Goal: Information Seeking & Learning: Learn about a topic

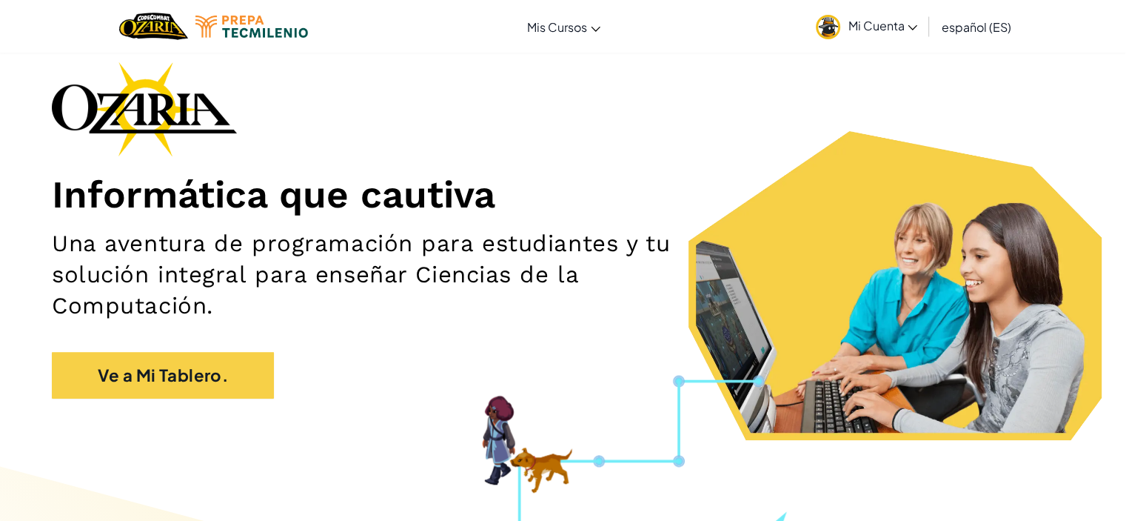
scroll to position [148, 0]
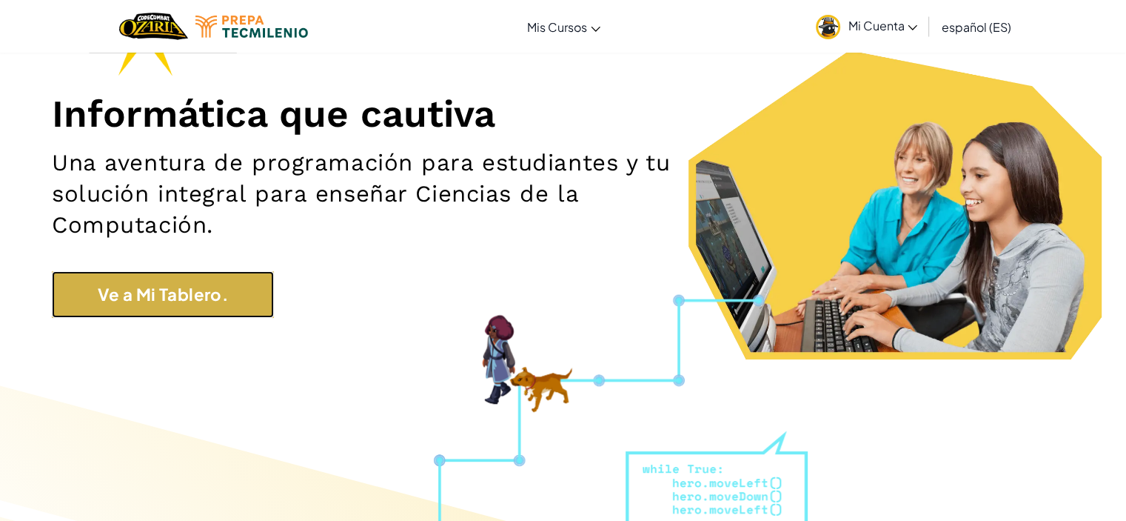
click at [218, 290] on link "Ve a Mi Tablero." at bounding box center [163, 294] width 222 height 47
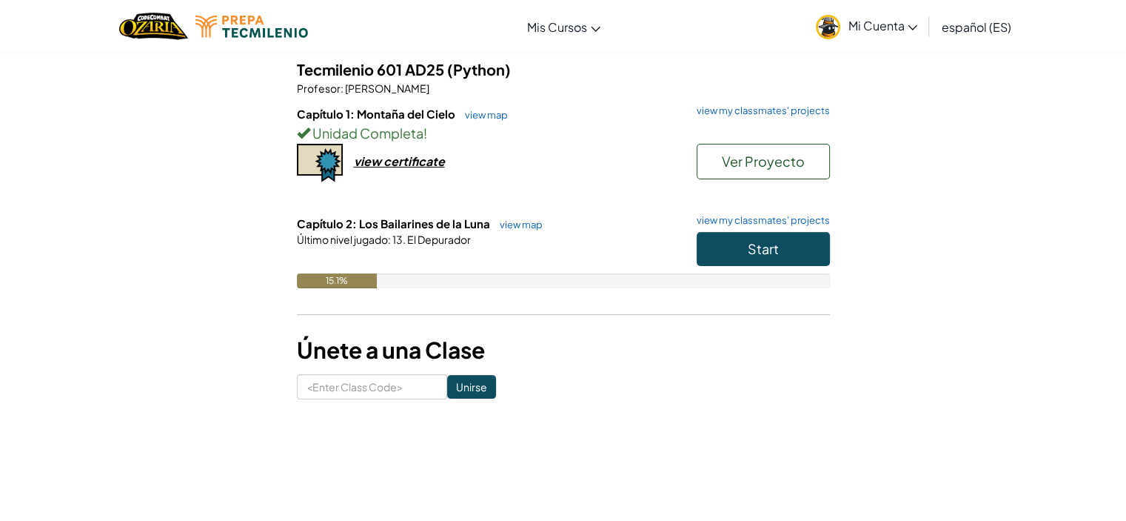
scroll to position [222, 0]
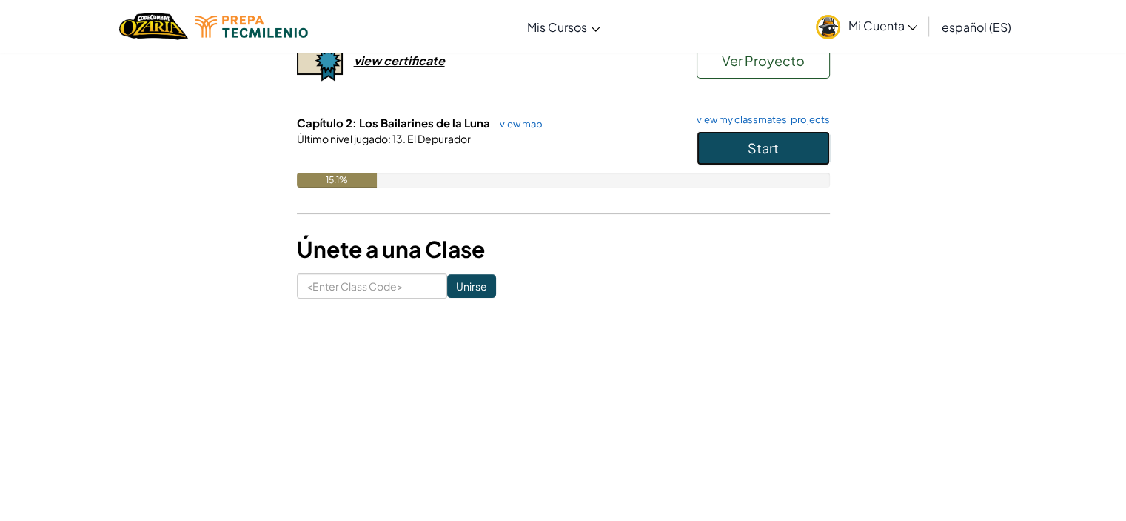
click at [734, 137] on button "Start" at bounding box center [763, 148] width 133 height 34
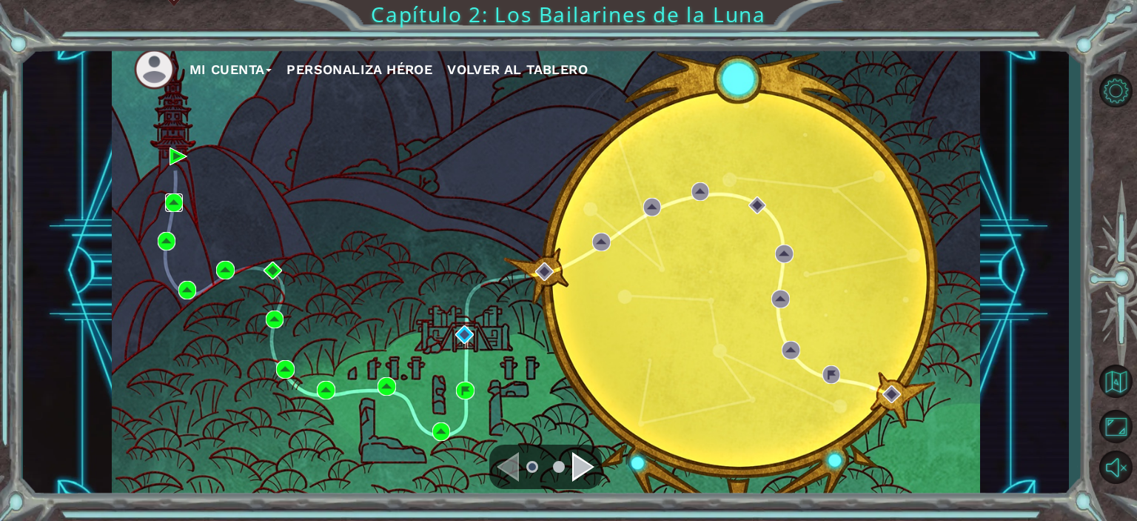
click at [175, 201] on img at bounding box center [174, 202] width 19 height 19
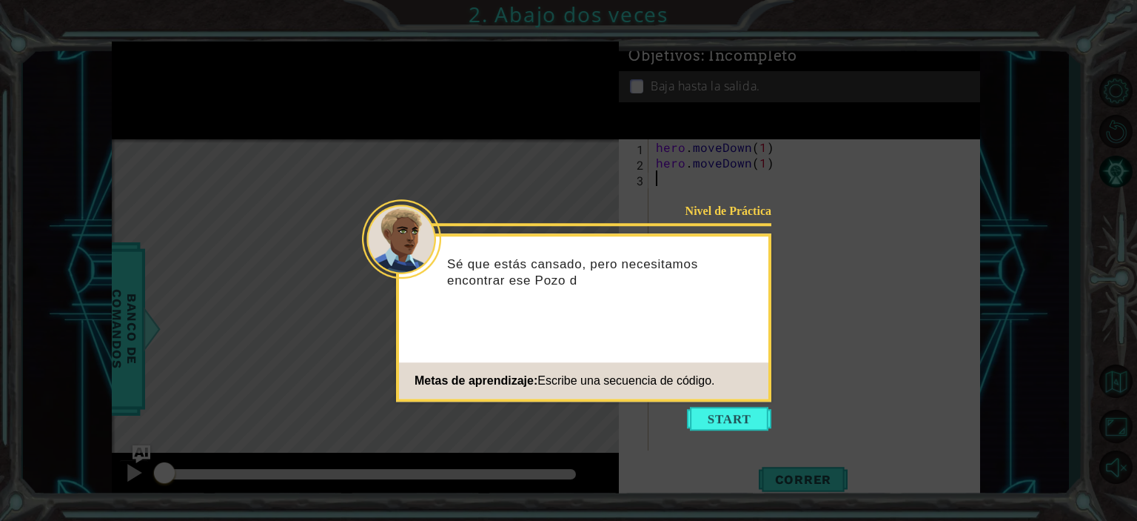
drag, startPoint x: 1041, startPoint y: 284, endPoint x: 1091, endPoint y: 326, distance: 65.1
click at [1043, 284] on icon at bounding box center [568, 260] width 1137 height 521
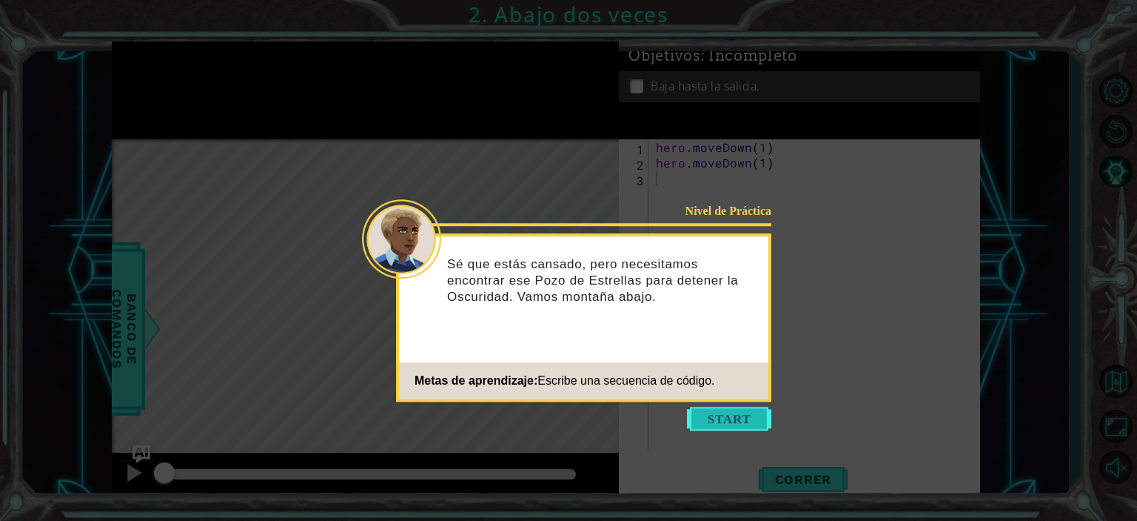
click at [757, 422] on button "Start" at bounding box center [729, 419] width 84 height 24
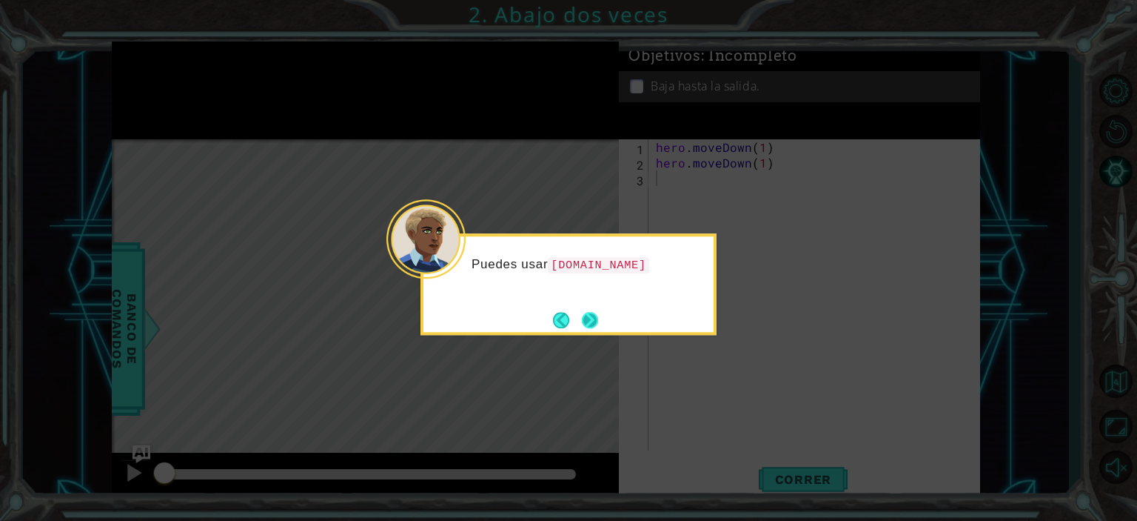
click at [581, 324] on button "Next" at bounding box center [590, 319] width 19 height 19
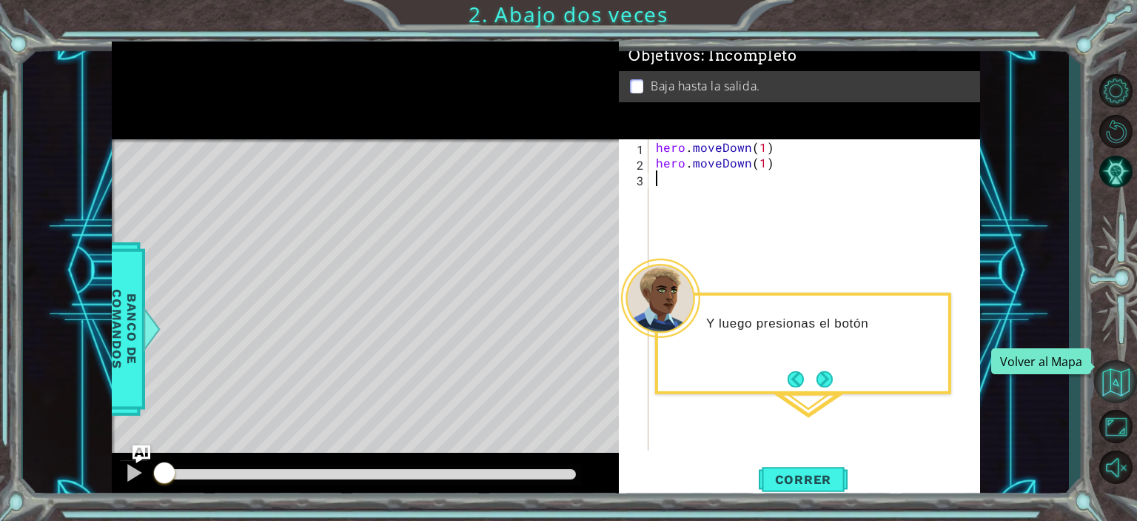
click at [1112, 384] on button "Volver al Mapa" at bounding box center [1115, 381] width 43 height 43
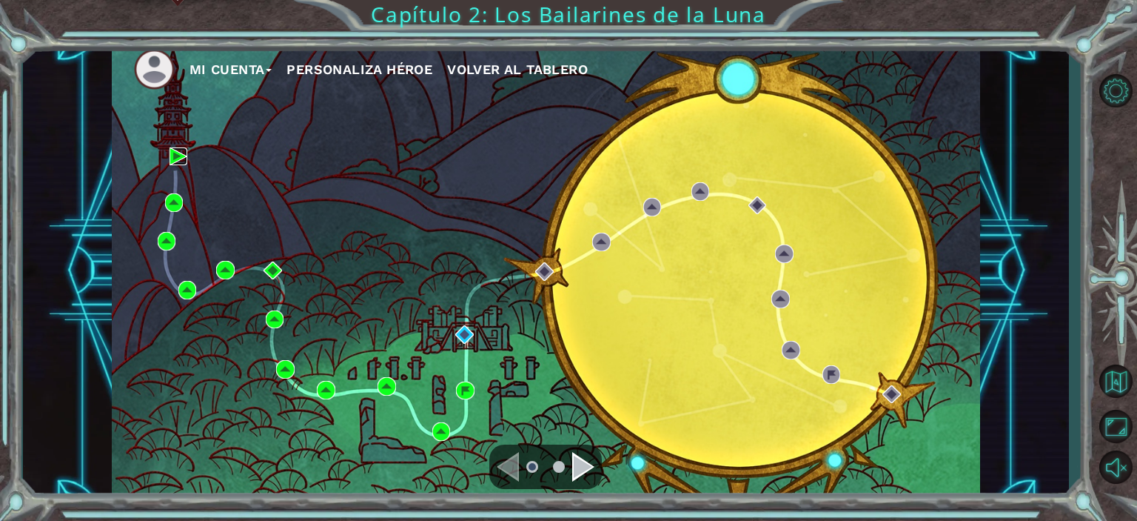
click at [173, 153] on img at bounding box center [179, 156] width 19 height 19
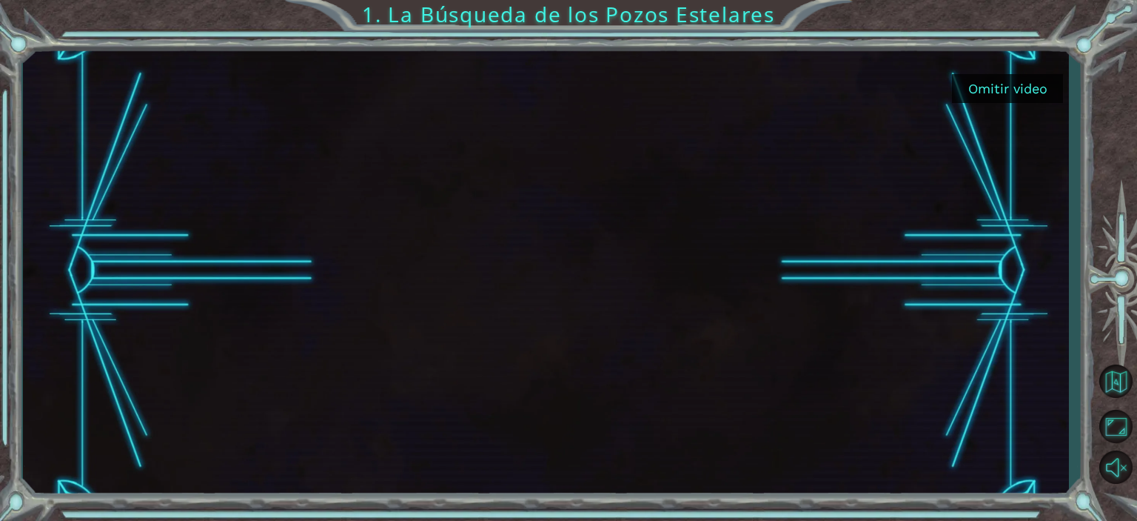
click at [987, 81] on button "Omitir video" at bounding box center [1007, 88] width 111 height 29
